Goal: Task Accomplishment & Management: Manage account settings

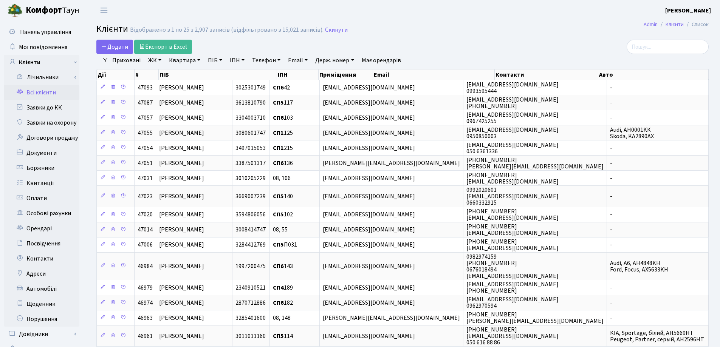
select select "25"
click at [199, 62] on link "Квартира" at bounding box center [184, 60] width 37 height 13
type input "221"
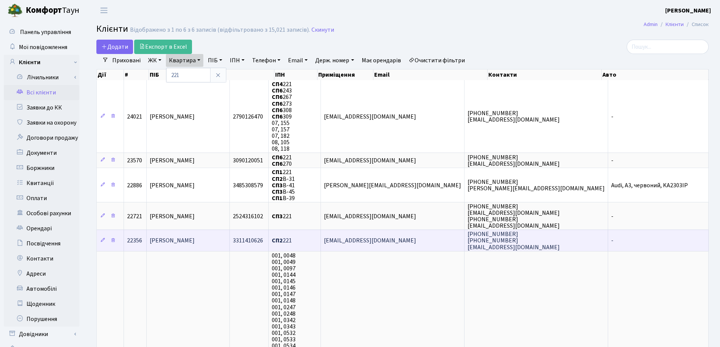
click at [222, 240] on td "Бенда Марія Юріївна" at bounding box center [188, 240] width 83 height 21
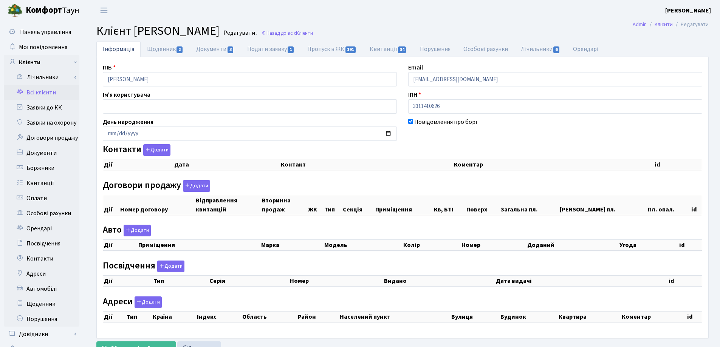
checkbox input "true"
select select "25"
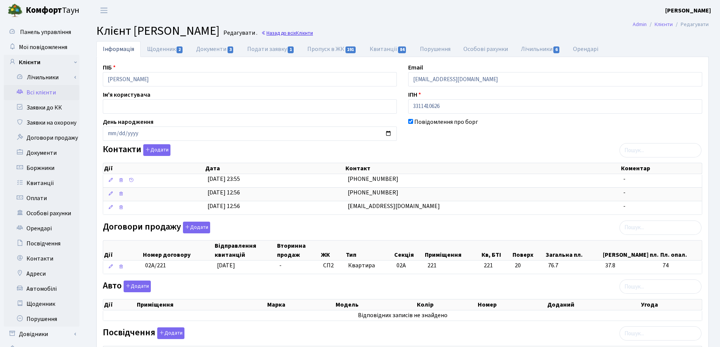
click at [313, 31] on link "Назад до всіх Клієнти" at bounding box center [287, 32] width 52 height 7
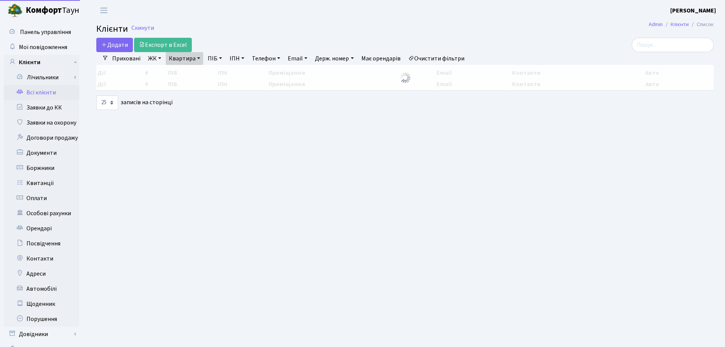
select select "25"
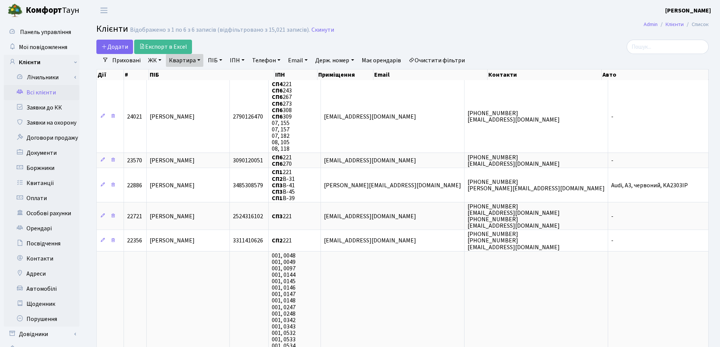
click at [201, 60] on link "Квартира" at bounding box center [184, 60] width 37 height 13
click at [218, 77] on icon at bounding box center [218, 75] width 6 height 6
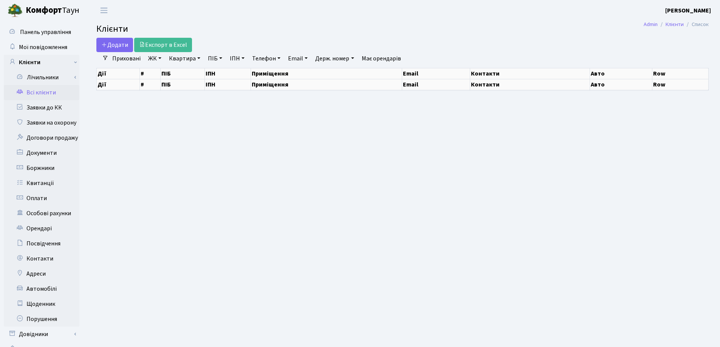
select select "25"
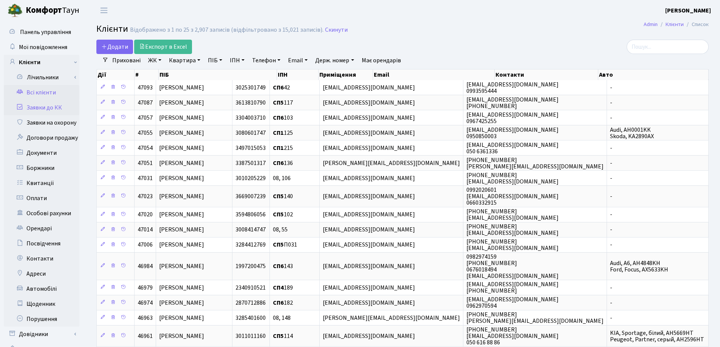
click at [34, 107] on link "Заявки до КК" at bounding box center [42, 107] width 76 height 15
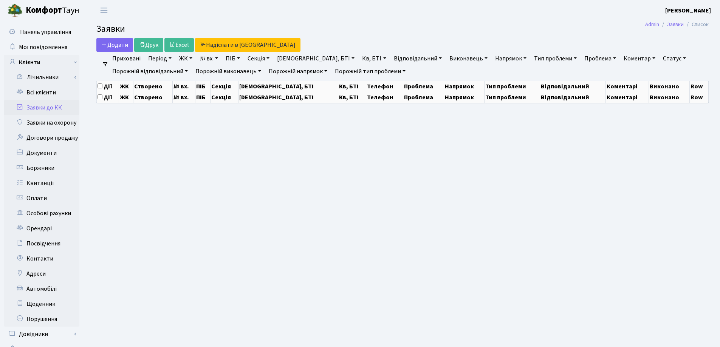
select select "25"
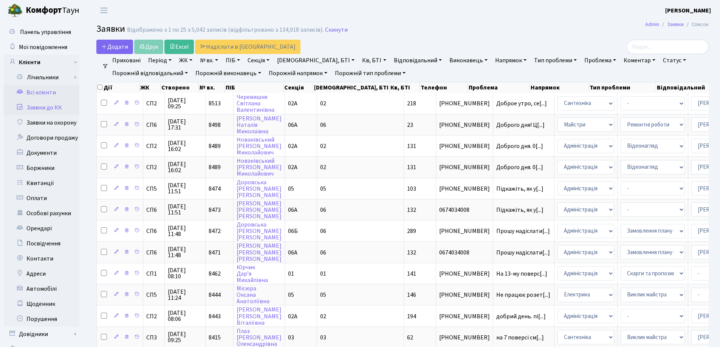
click at [32, 91] on link "Всі клієнти" at bounding box center [42, 92] width 76 height 15
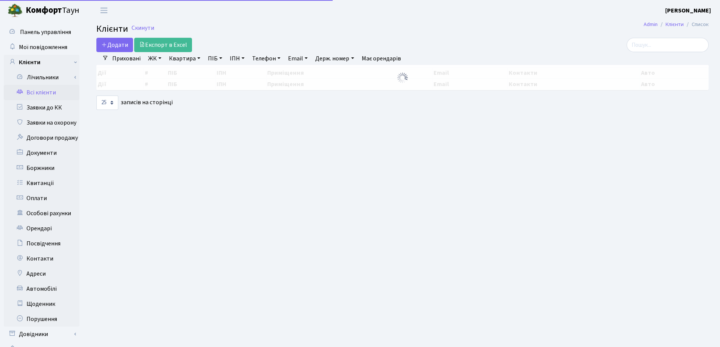
select select "25"
